Goal: Check status

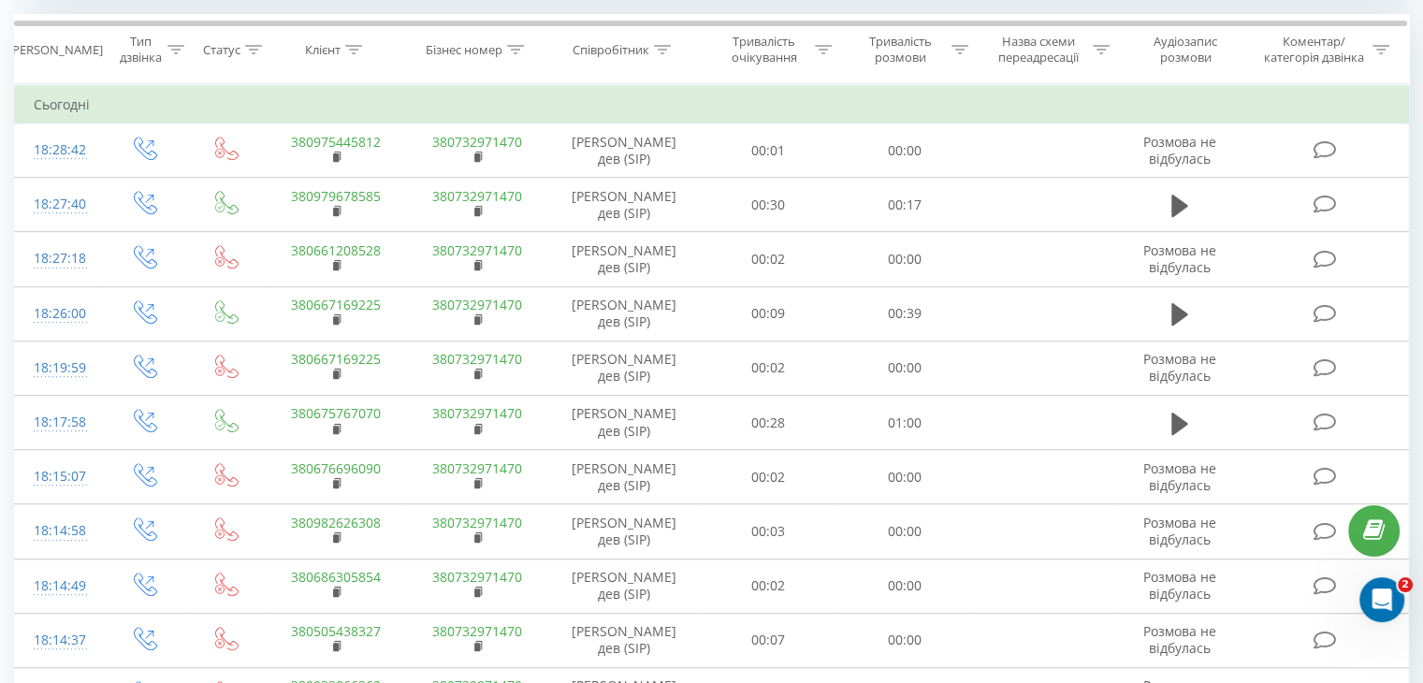
scroll to position [793, 0]
